Goal: Navigation & Orientation: Understand site structure

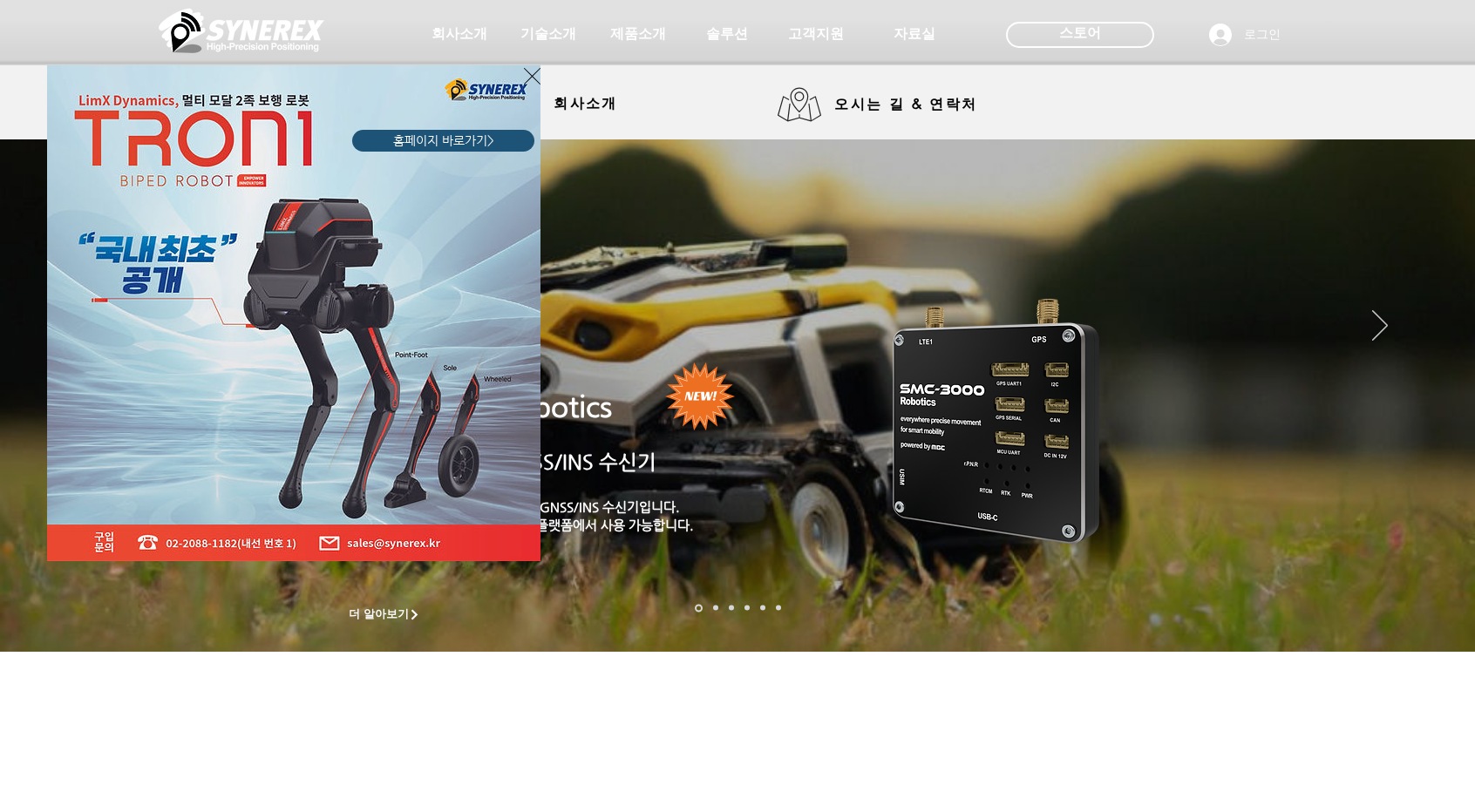
click at [598, 118] on div "LimX Dinamics" at bounding box center [737, 406] width 1475 height 812
click at [579, 105] on div "LimX Dinamics" at bounding box center [737, 406] width 1475 height 812
click at [524, 74] on icon "사이트로 돌아가기" at bounding box center [532, 76] width 17 height 22
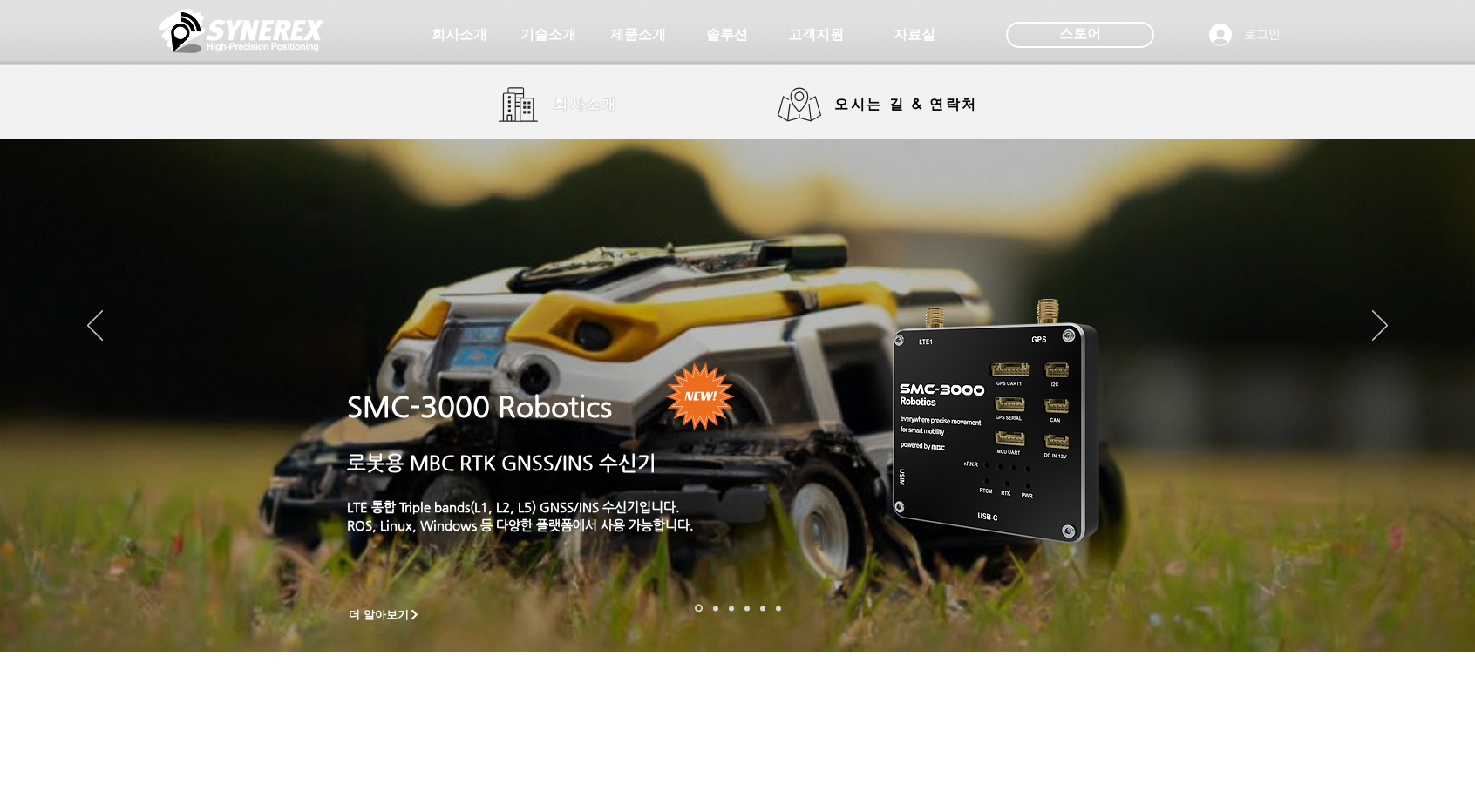
click at [585, 110] on span "회사소개" at bounding box center [586, 104] width 65 height 19
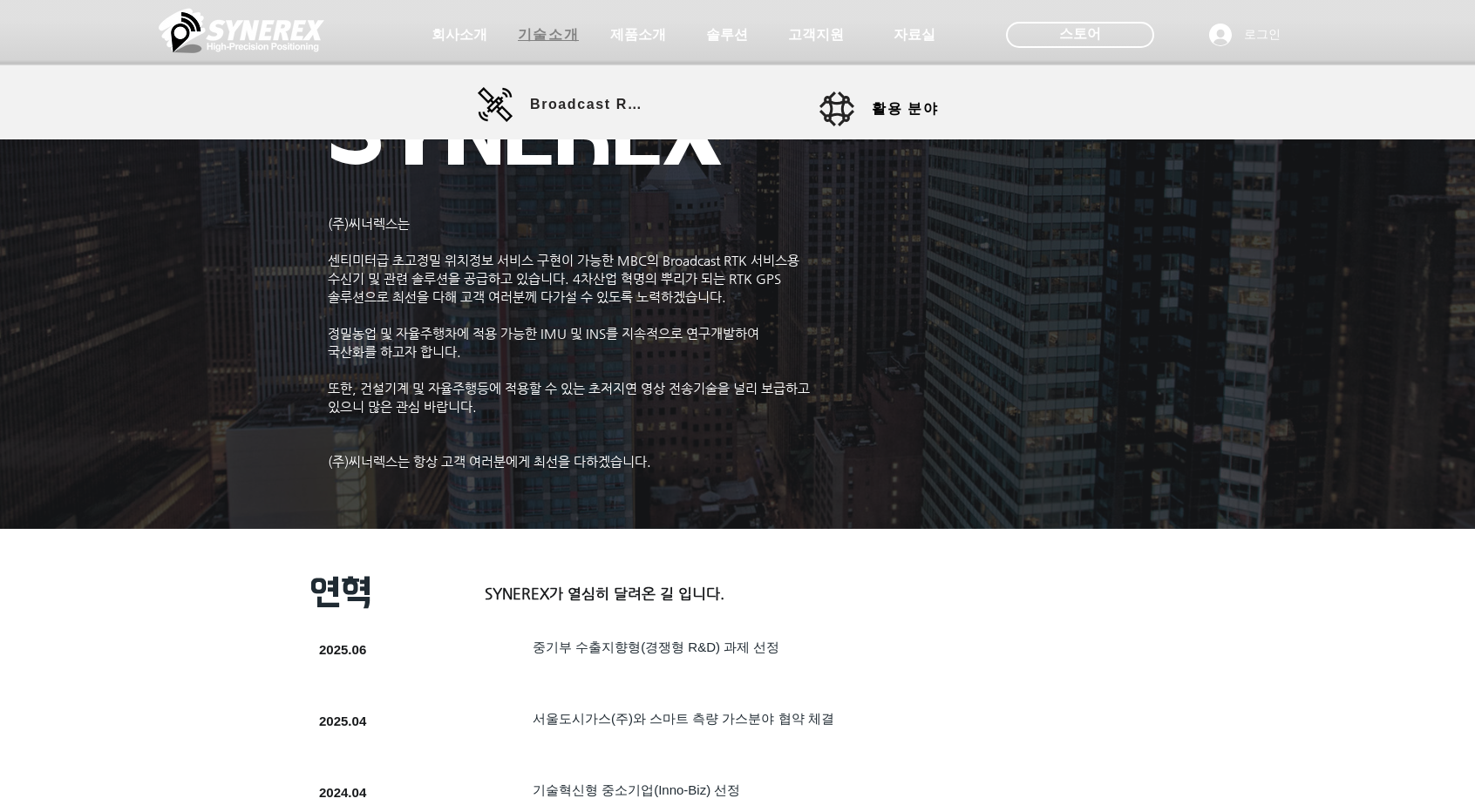
click at [563, 40] on span "기술소개" at bounding box center [547, 35] width 61 height 19
